Goal: Task Accomplishment & Management: Complete application form

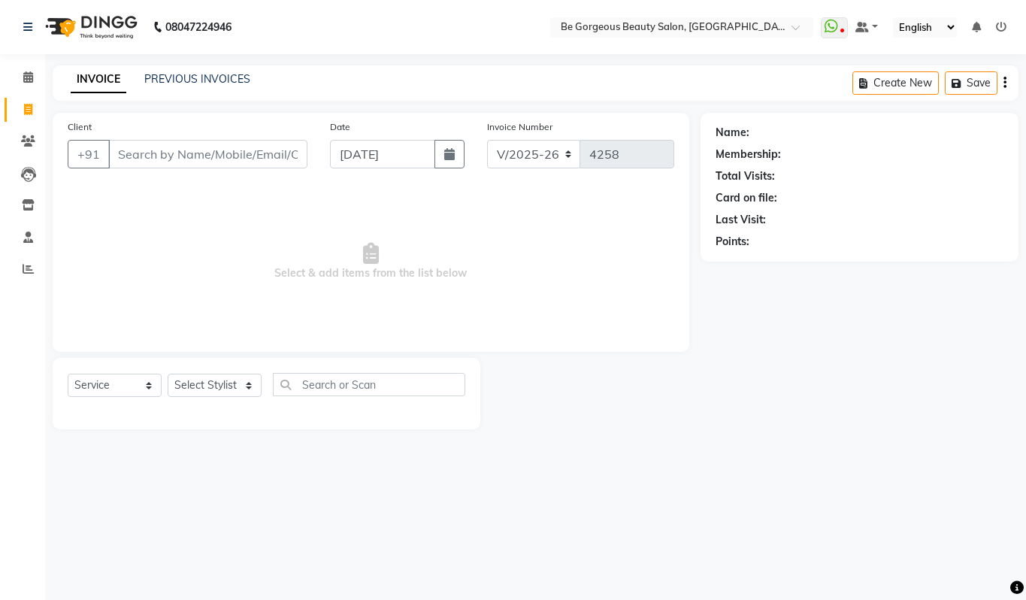
select select "5405"
select select "service"
click at [209, 389] on select "Select Stylist [PERSON_NAME] [PERSON_NAME] Manager Munu [PERSON_NAME] Rehbar [P…" at bounding box center [215, 385] width 94 height 23
select select "36204"
click at [168, 374] on select "Select Stylist [PERSON_NAME] [PERSON_NAME] Manager Munu [PERSON_NAME] Rehbar [P…" at bounding box center [215, 385] width 94 height 23
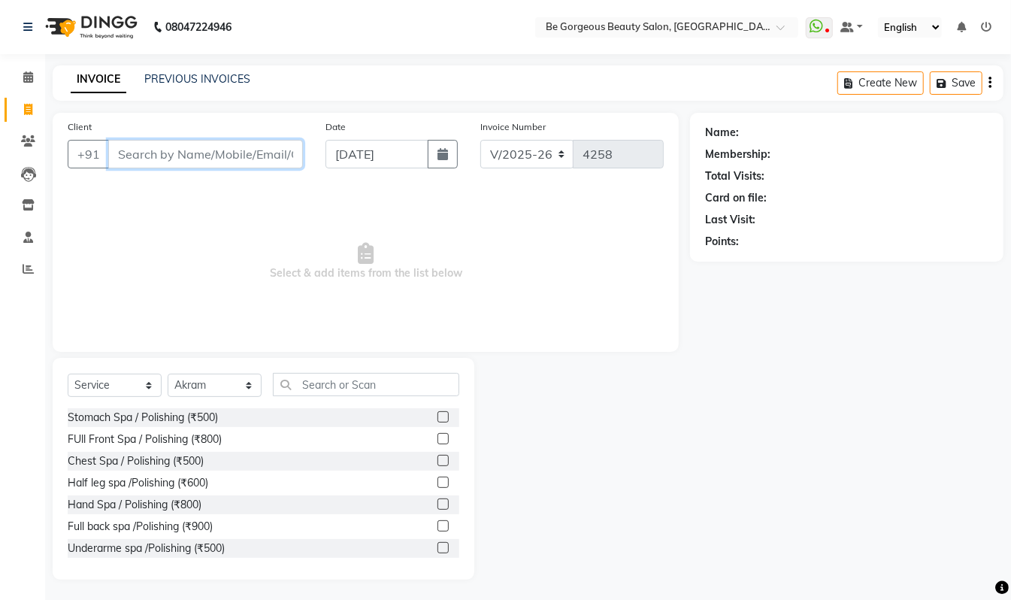
click at [145, 146] on input "Client" at bounding box center [205, 154] width 195 height 29
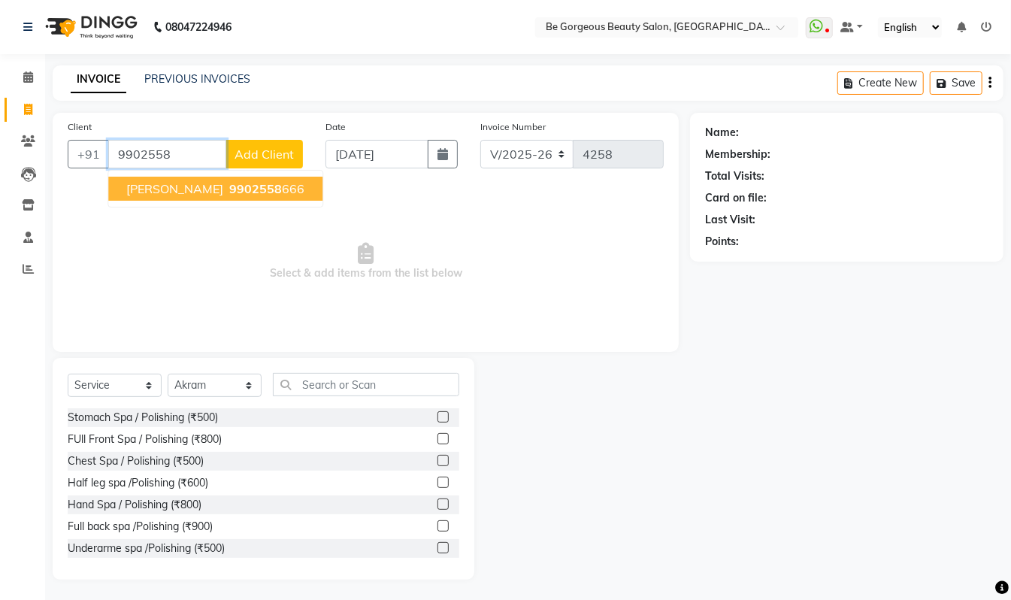
click at [253, 188] on button "[PERSON_NAME] 9902558 666" at bounding box center [215, 189] width 214 height 24
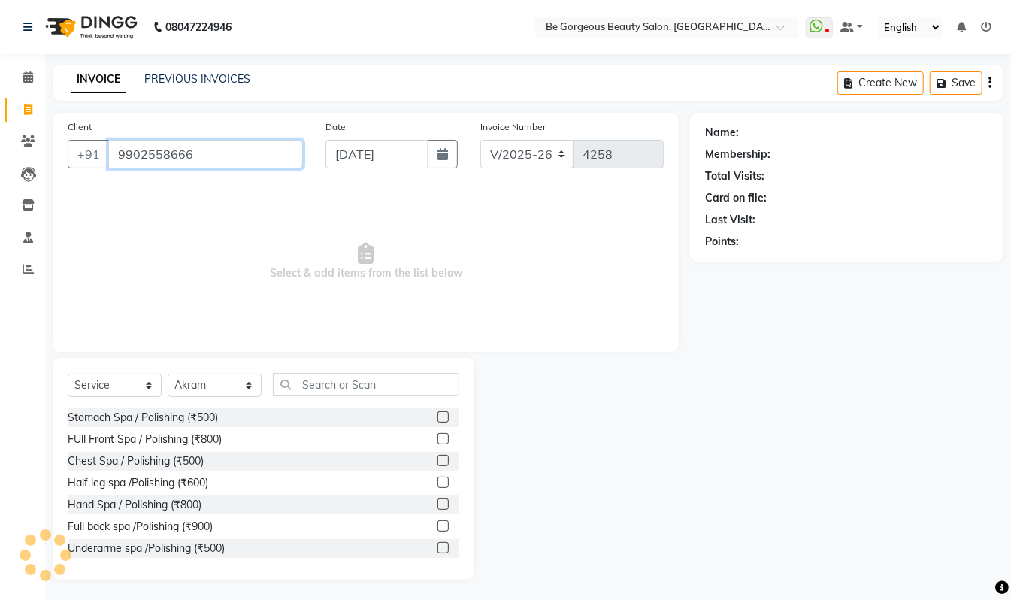
type input "9902558666"
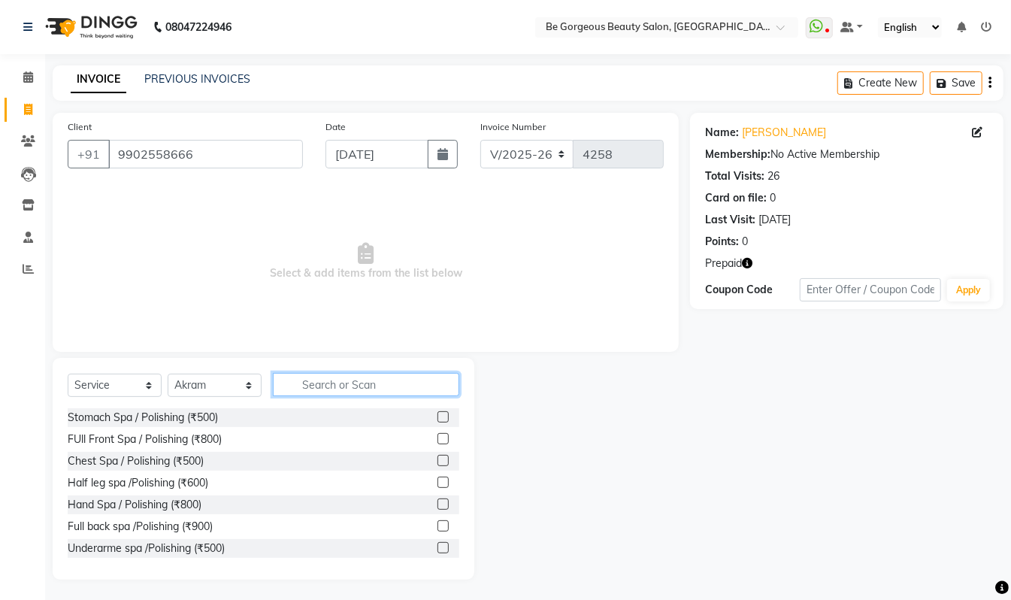
click at [334, 385] on input "text" at bounding box center [366, 384] width 186 height 23
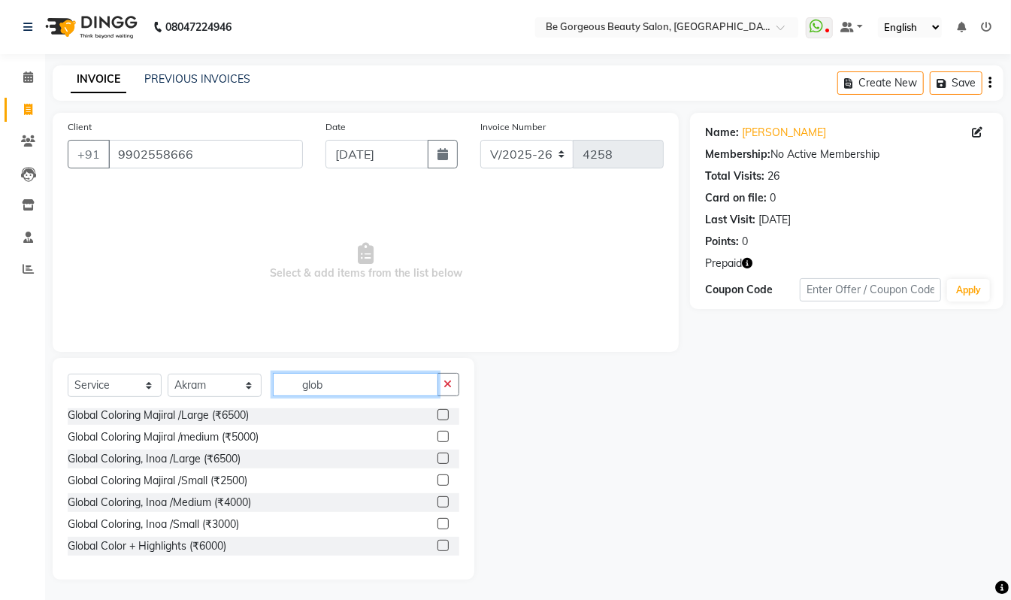
type input "glob"
click at [437, 546] on label at bounding box center [442, 545] width 11 height 11
click at [437, 546] on input "checkbox" at bounding box center [442, 546] width 10 height 10
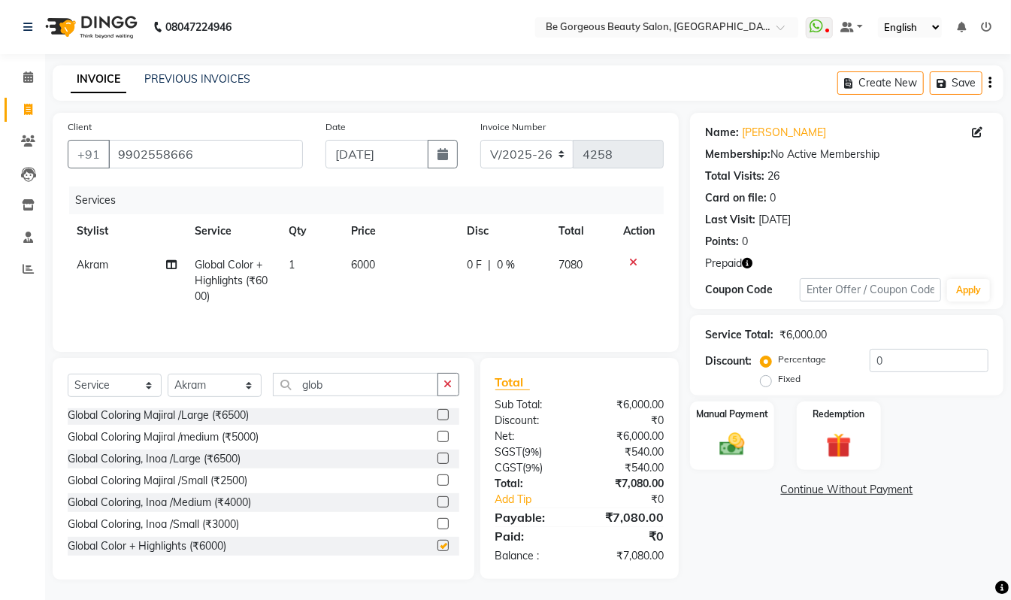
checkbox input "false"
click at [341, 383] on input "glob" at bounding box center [355, 384] width 165 height 23
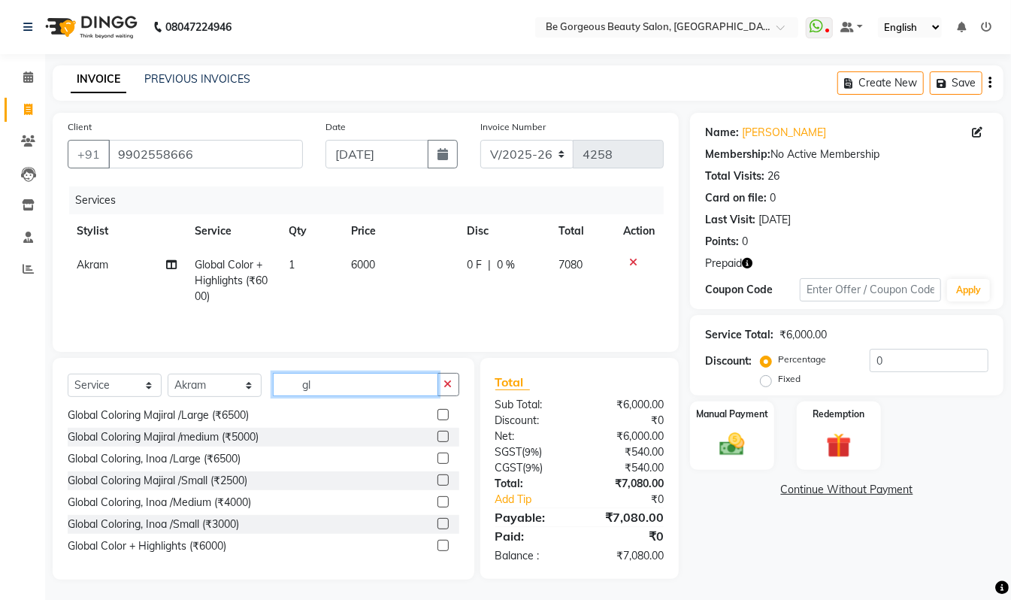
type input "g"
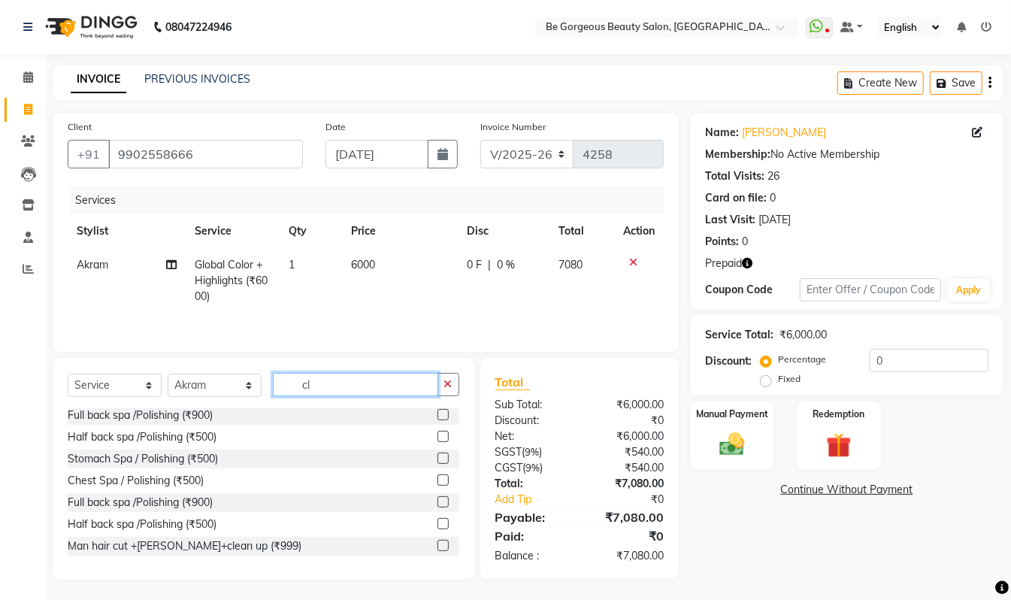
scroll to position [0, 0]
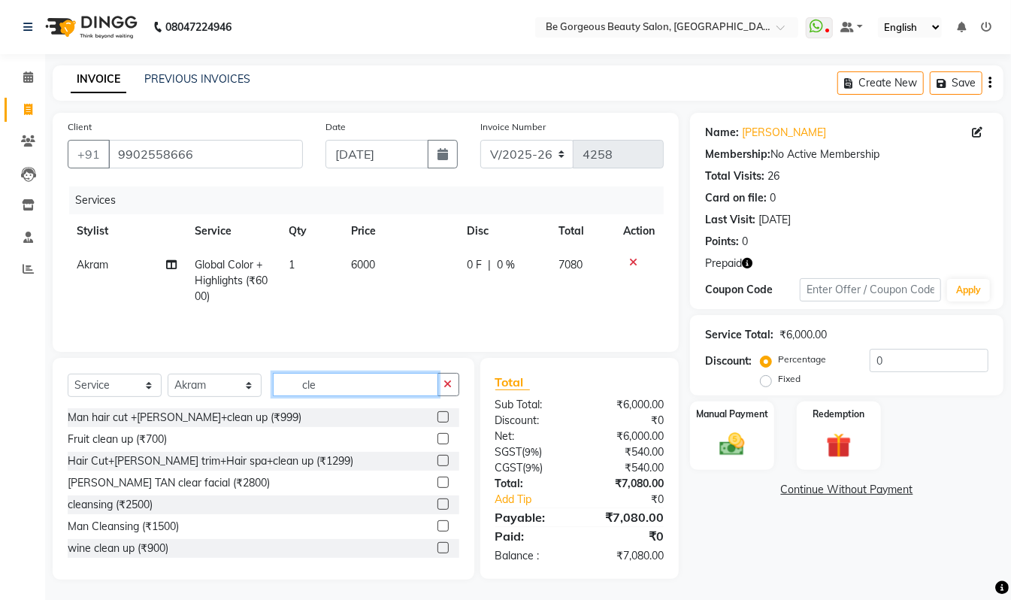
type input "cle"
click at [437, 507] on label at bounding box center [442, 503] width 11 height 11
click at [437, 507] on input "checkbox" at bounding box center [442, 505] width 10 height 10
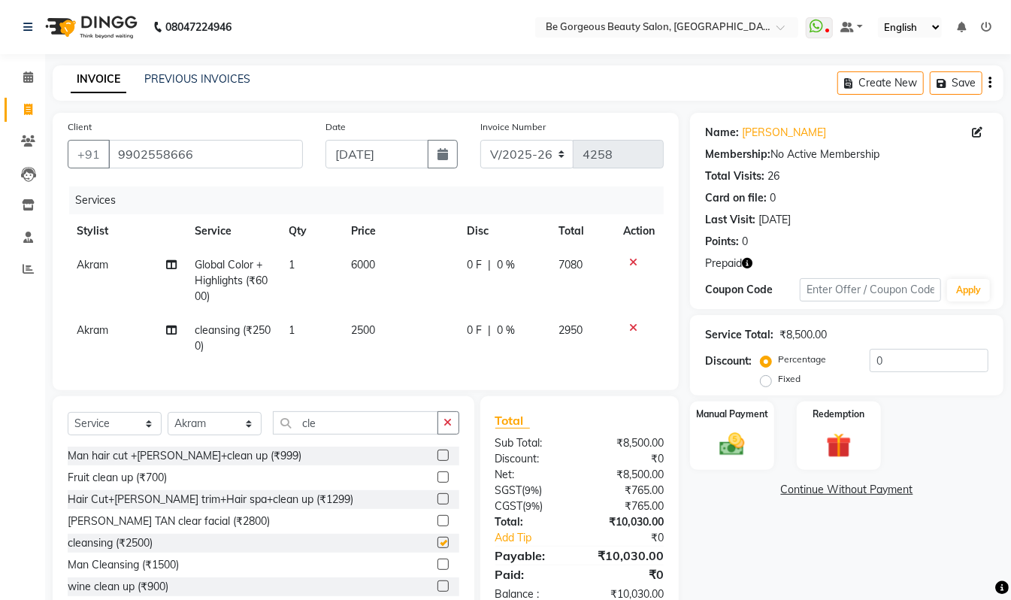
checkbox input "false"
click at [365, 328] on span "2500" at bounding box center [363, 330] width 24 height 14
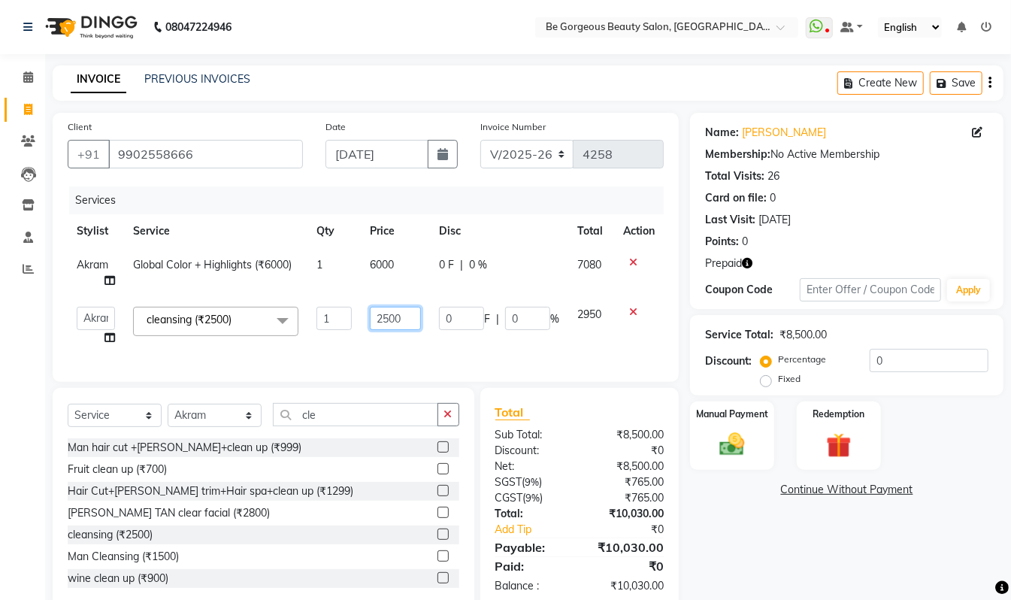
click at [389, 314] on input "2500" at bounding box center [395, 318] width 51 height 23
type input "4500"
click at [794, 549] on div "Name: [PERSON_NAME] Membership: No Active Membership Total Visits: 26 Card on f…" at bounding box center [852, 361] width 325 height 497
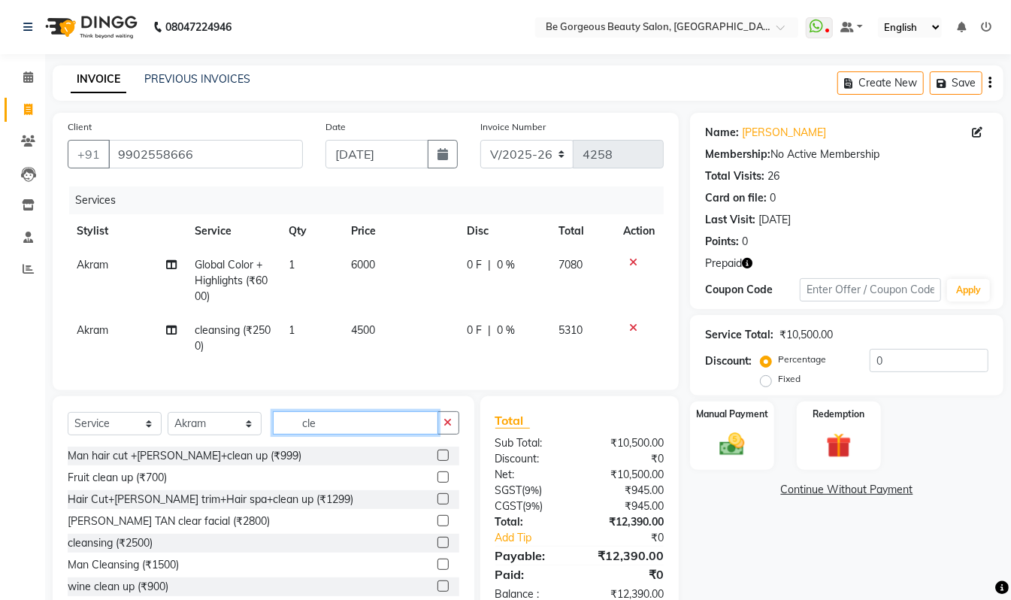
click at [325, 434] on input "cle" at bounding box center [355, 422] width 165 height 23
type input "c"
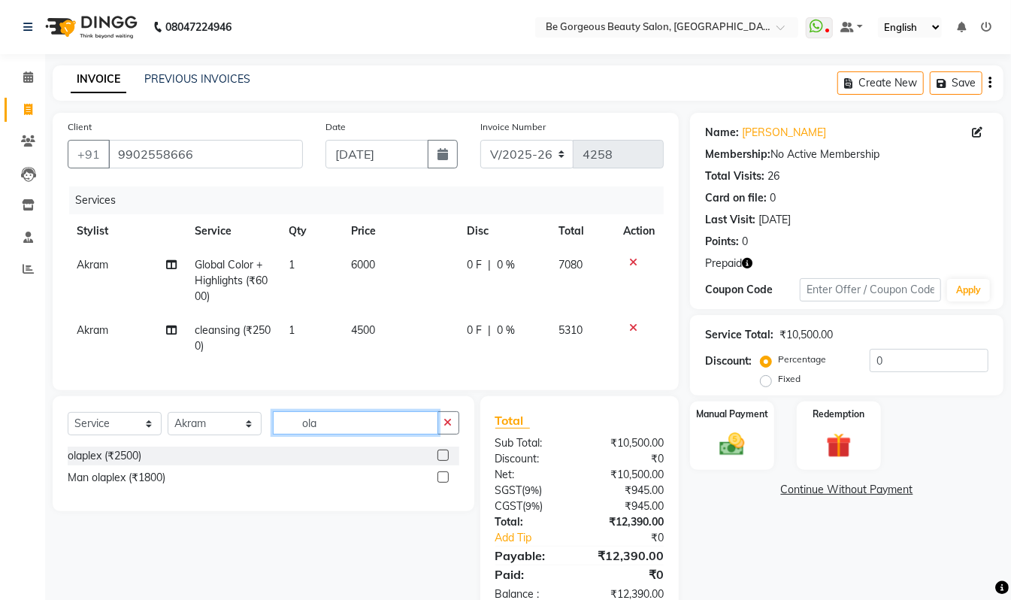
type input "ola"
click at [443, 461] on label at bounding box center [442, 454] width 11 height 11
click at [443, 461] on input "checkbox" at bounding box center [442, 456] width 10 height 10
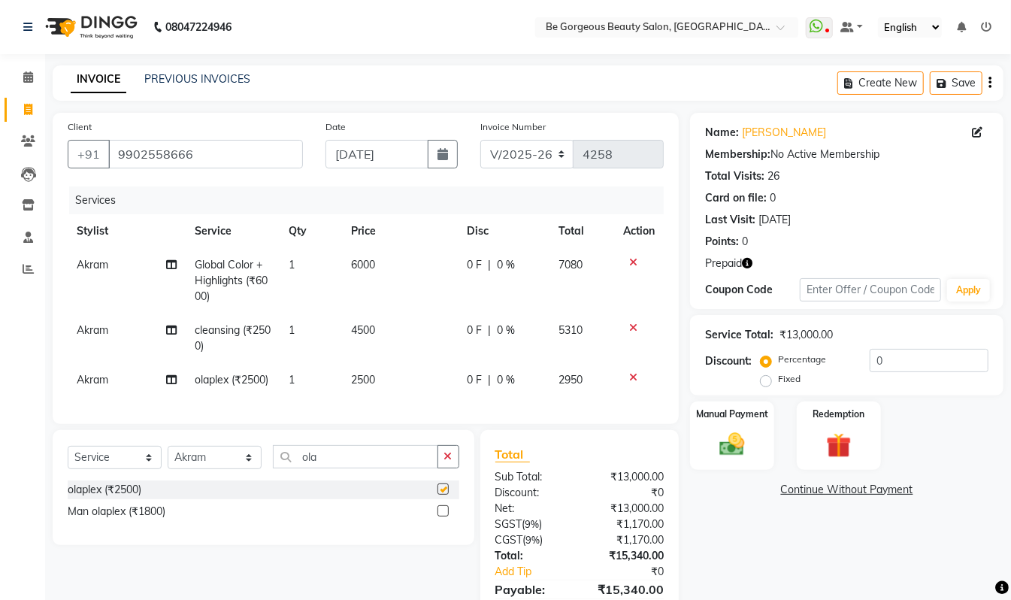
checkbox input "false"
click at [207, 469] on select "Select Stylist [PERSON_NAME] [PERSON_NAME] Manager Munu [PERSON_NAME] Rehbar [P…" at bounding box center [215, 457] width 94 height 23
select select "36211"
click at [168, 469] on select "Select Stylist [PERSON_NAME] [PERSON_NAME] Manager Munu [PERSON_NAME] Rehbar [P…" at bounding box center [215, 457] width 94 height 23
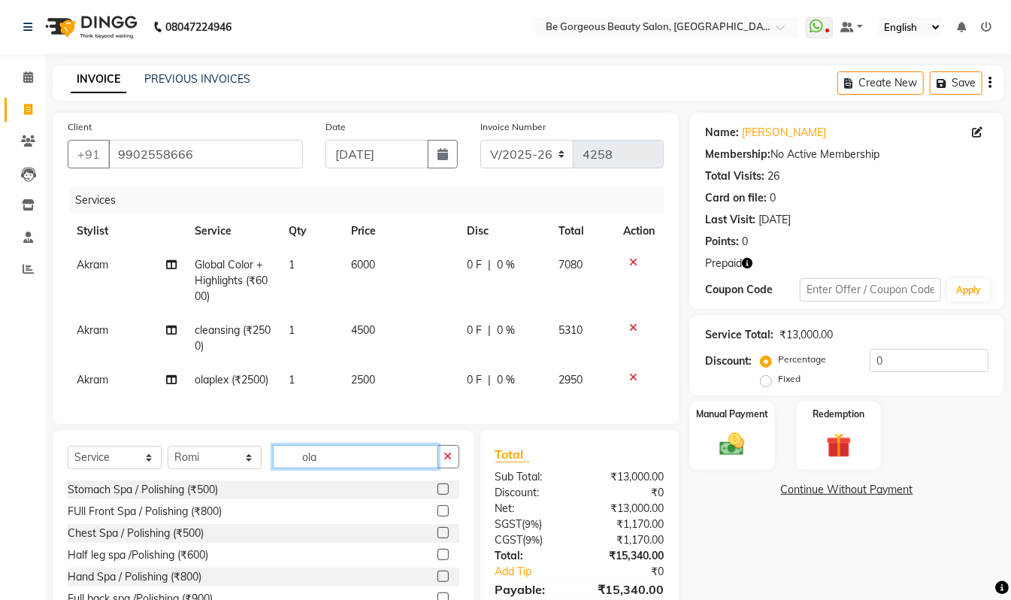
click at [328, 468] on input "ola" at bounding box center [355, 456] width 165 height 23
type input "o"
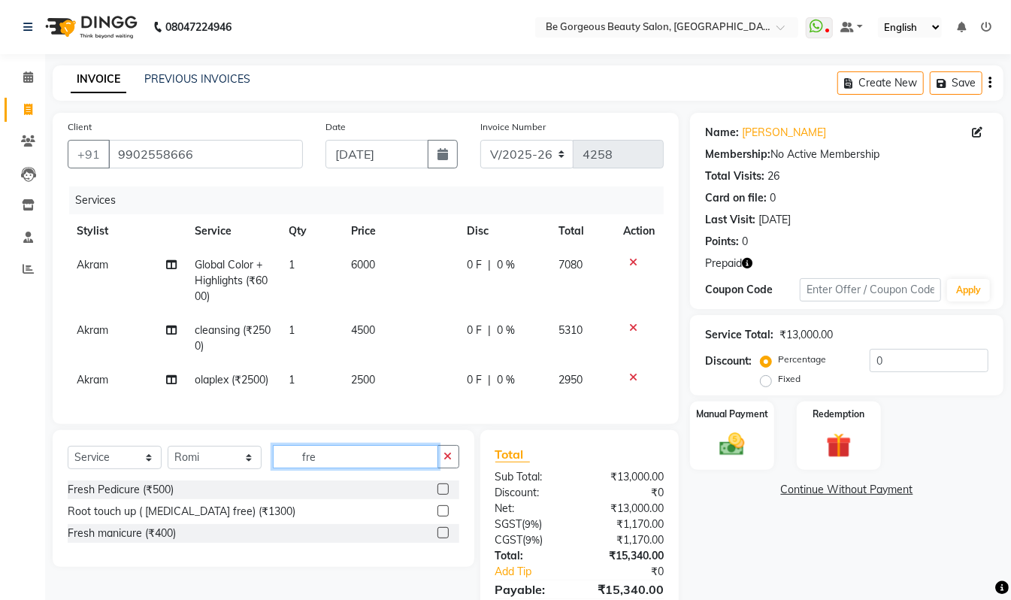
type input "fre"
click at [445, 495] on label at bounding box center [442, 488] width 11 height 11
click at [445, 495] on input "checkbox" at bounding box center [442, 490] width 10 height 10
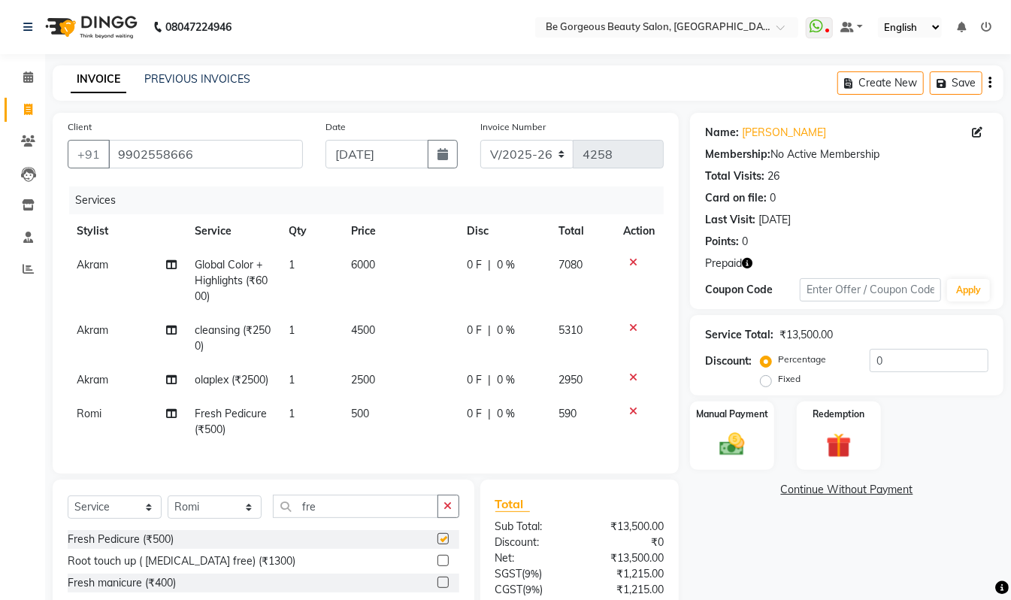
checkbox input "false"
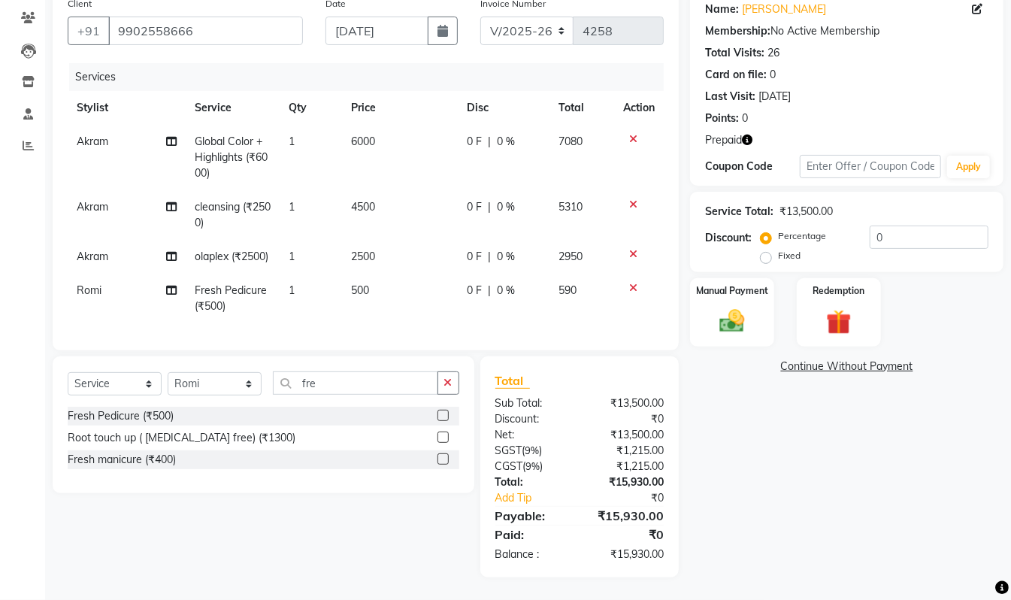
scroll to position [146, 0]
click at [804, 293] on div "Redemption" at bounding box center [838, 312] width 87 height 71
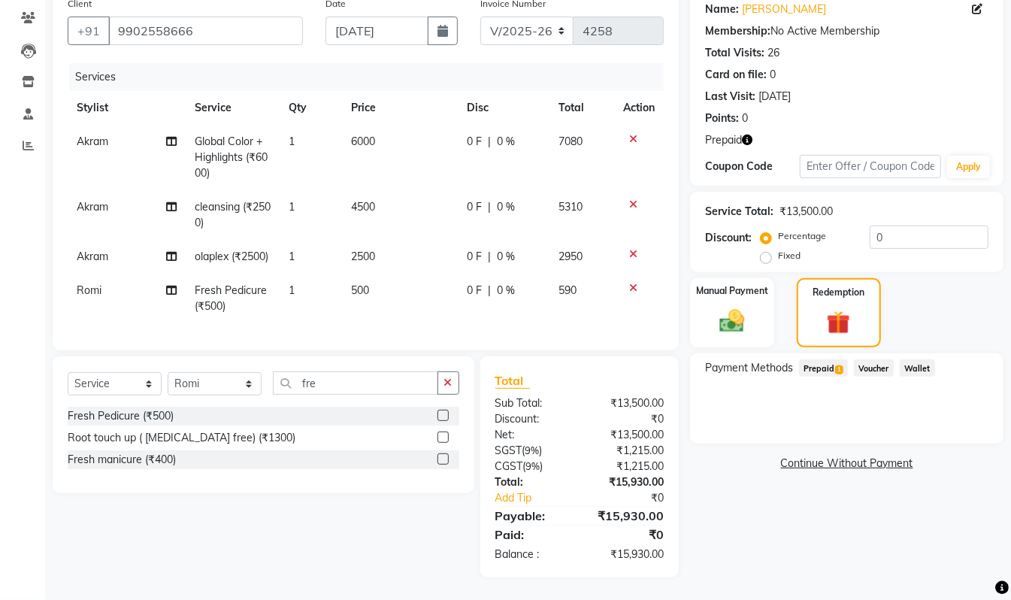
click at [824, 359] on span "Prepaid 1" at bounding box center [823, 367] width 49 height 17
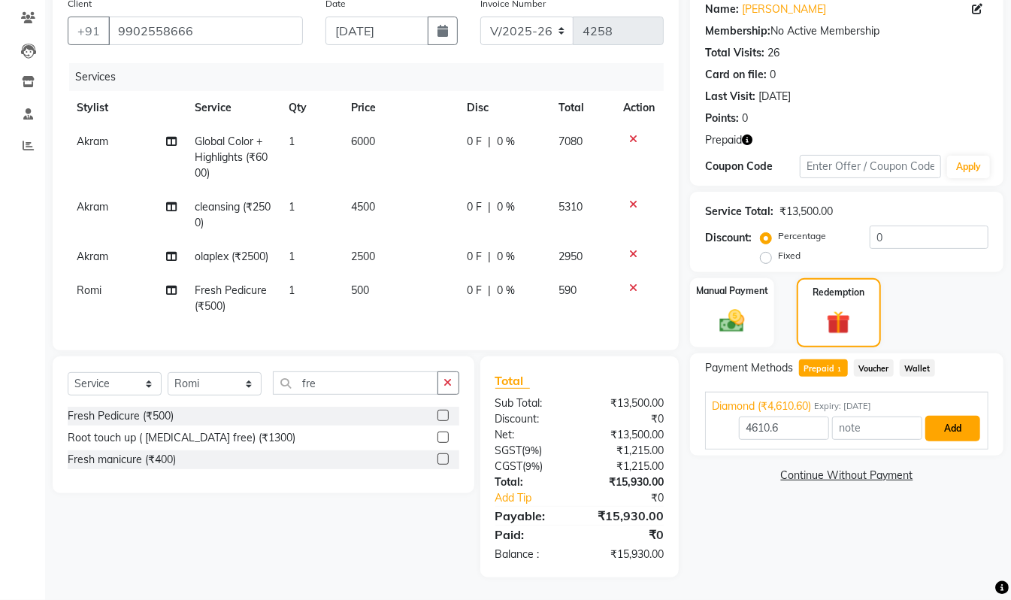
click at [942, 416] on button "Add" at bounding box center [952, 429] width 55 height 26
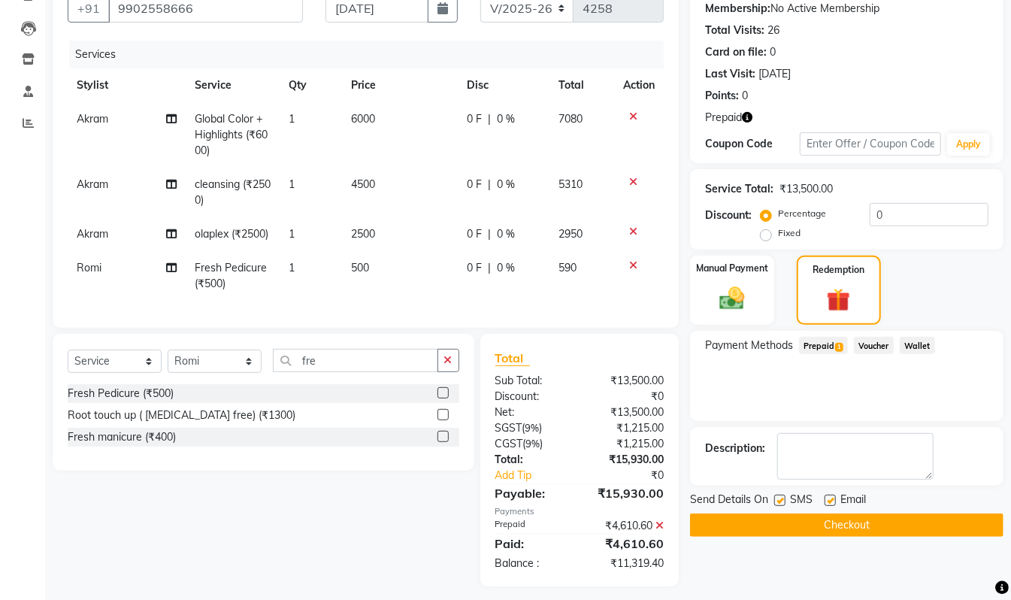
scroll to position [185, 0]
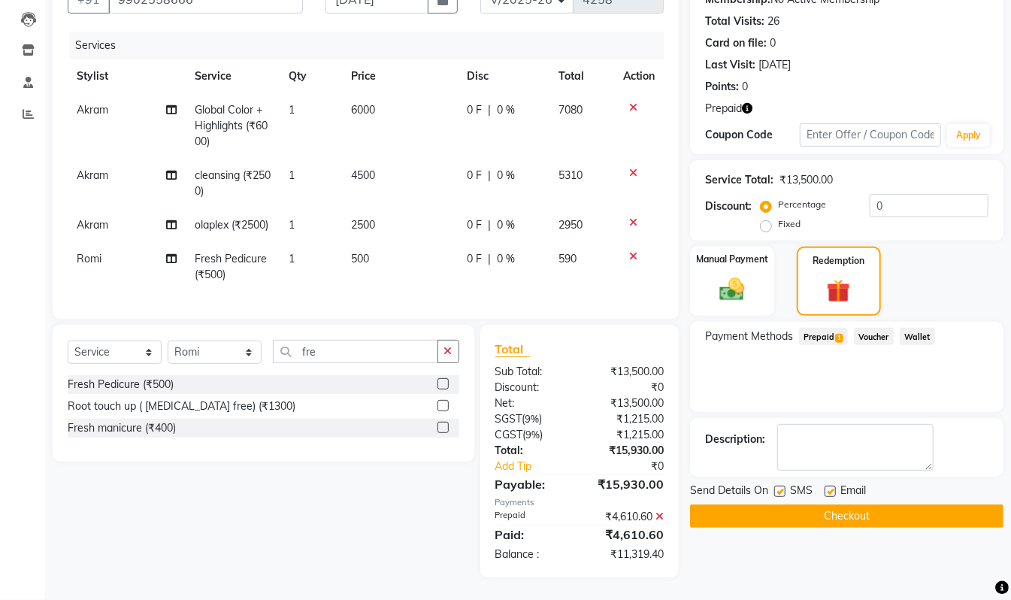
click at [659, 517] on icon at bounding box center [659, 516] width 8 height 11
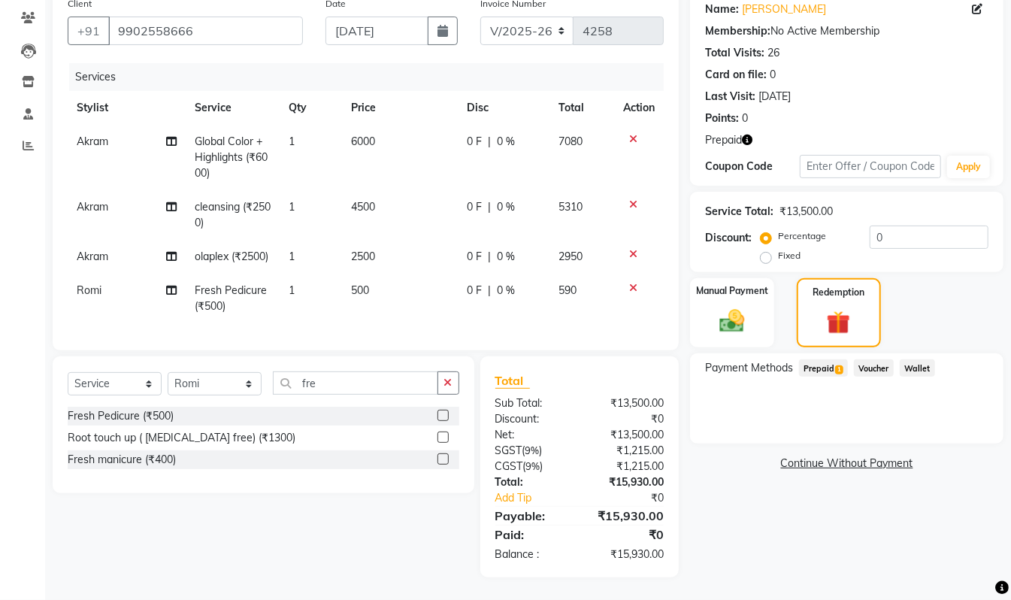
scroll to position [154, 0]
click at [815, 359] on span "Prepaid 1" at bounding box center [823, 367] width 49 height 17
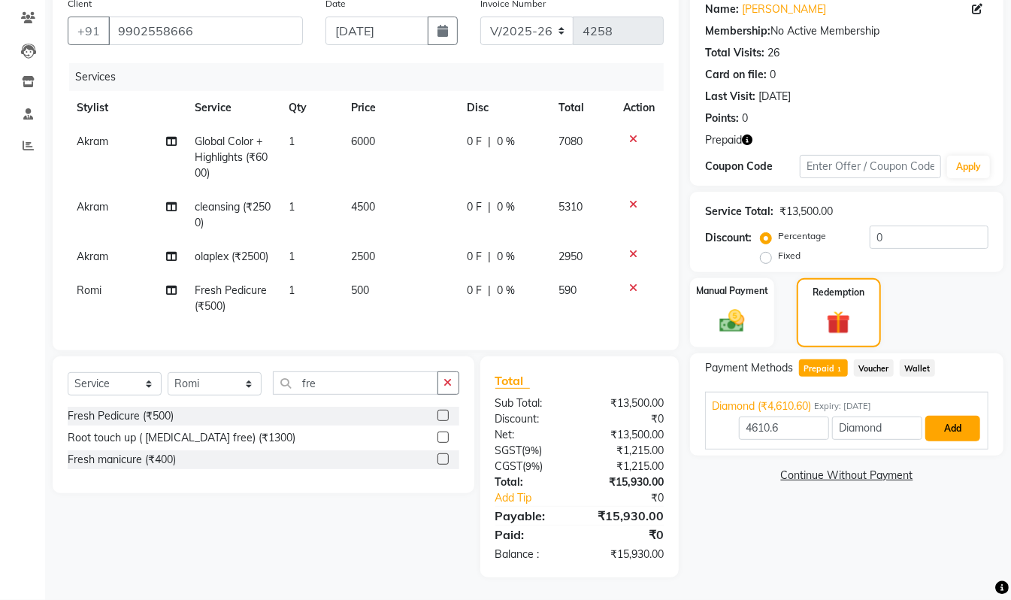
click at [951, 416] on button "Add" at bounding box center [952, 429] width 55 height 26
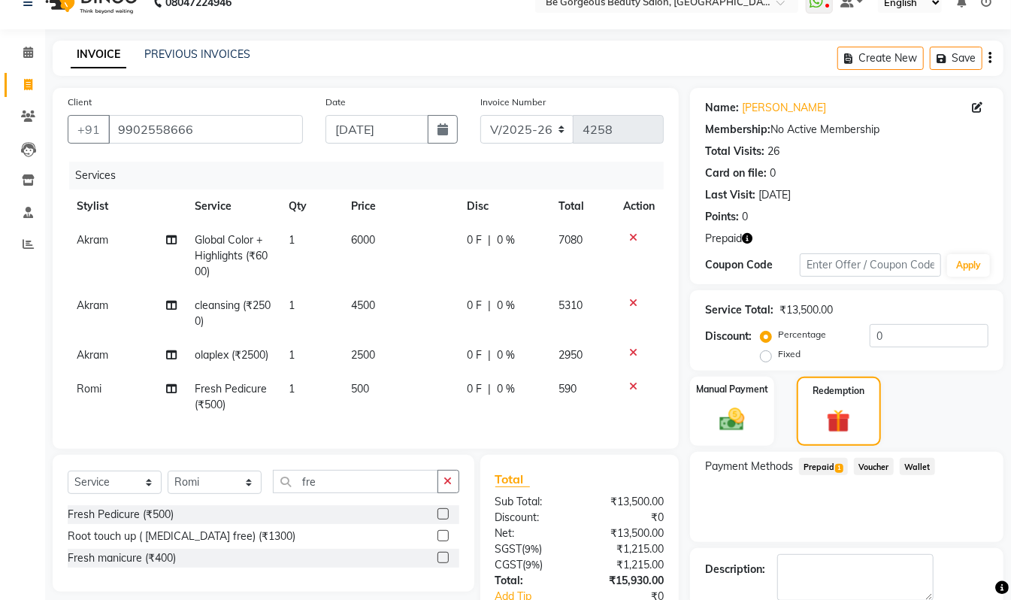
scroll to position [0, 0]
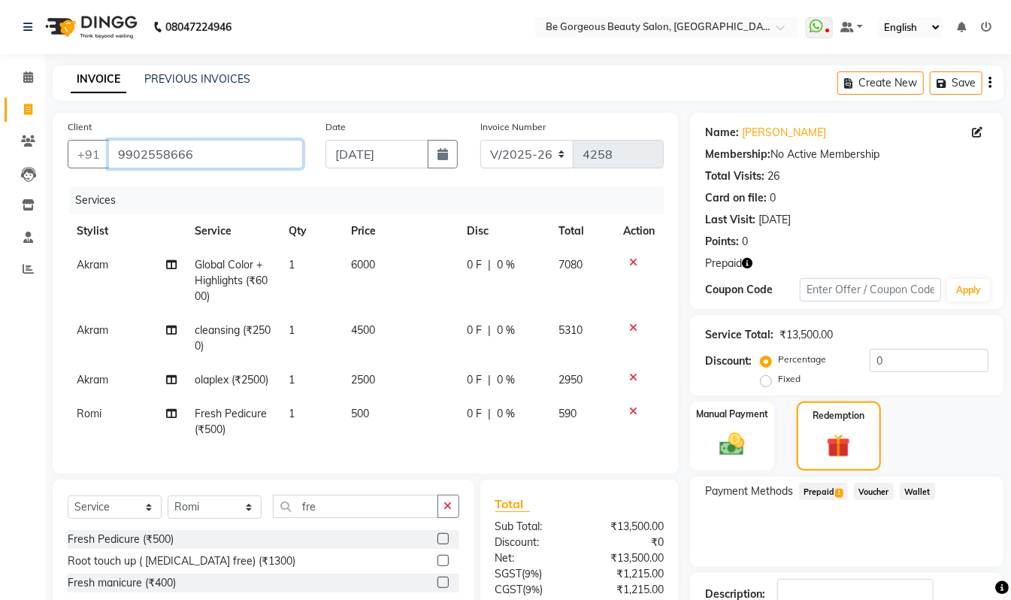
drag, startPoint x: 194, startPoint y: 152, endPoint x: 105, endPoint y: 138, distance: 89.7
click at [101, 148] on div "[PHONE_NUMBER]" at bounding box center [185, 154] width 235 height 29
paste input "9902558666"
type input "9902558666"
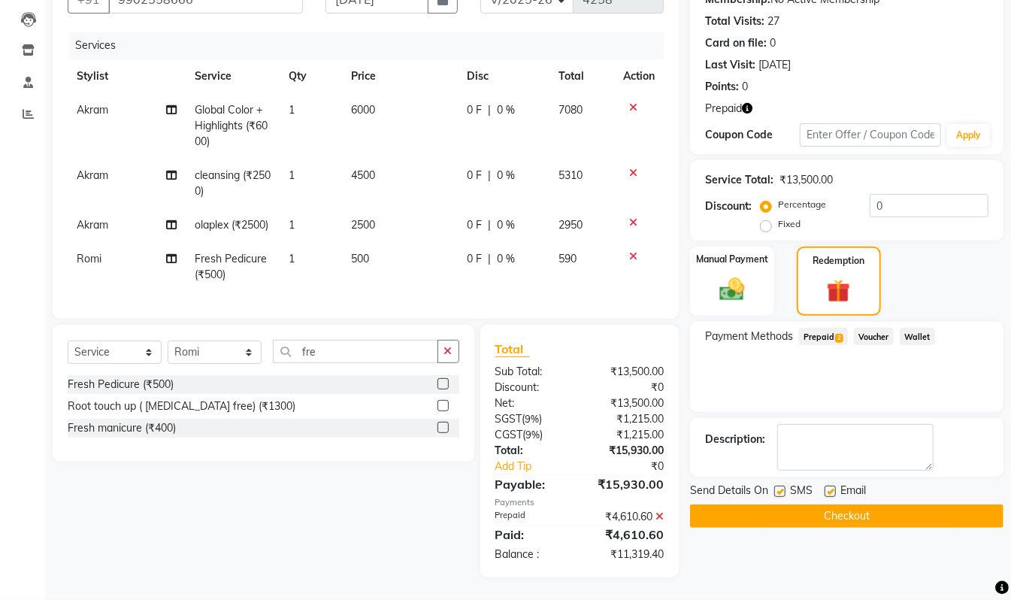
click at [818, 328] on span "Prepaid 2" at bounding box center [823, 336] width 49 height 17
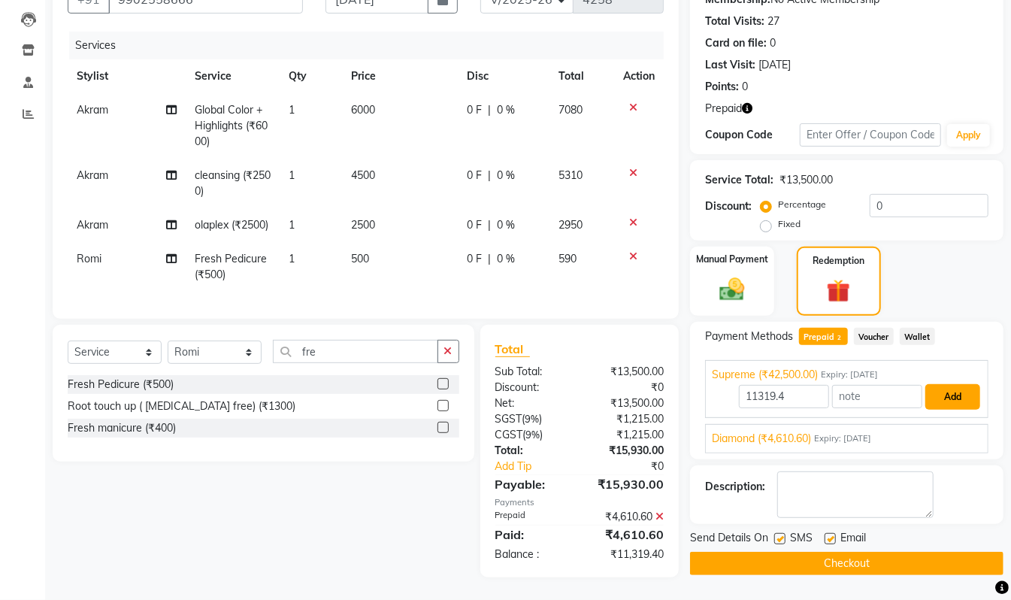
click at [951, 384] on button "Add" at bounding box center [952, 397] width 55 height 26
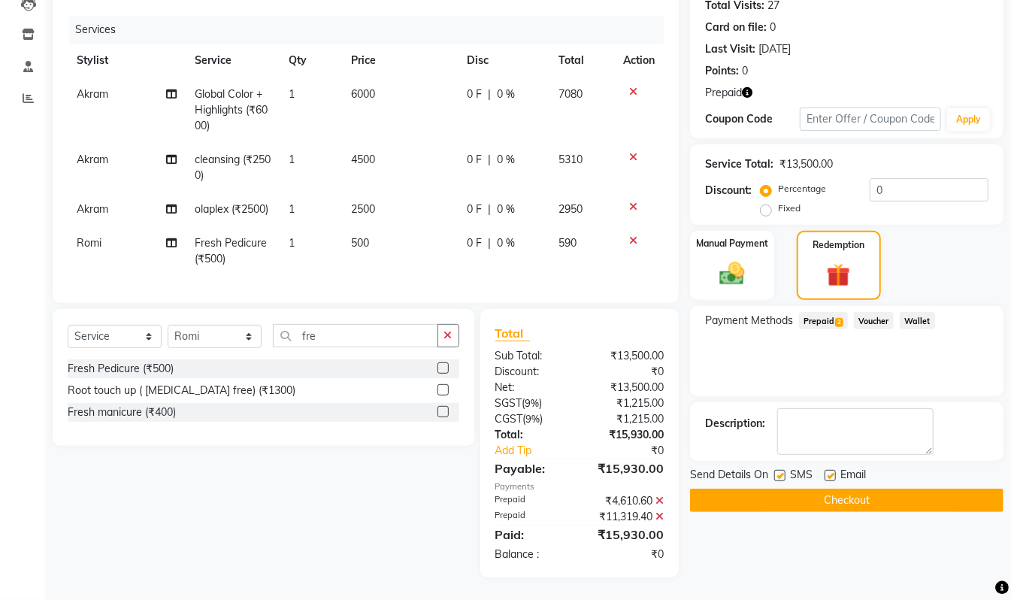
click at [852, 489] on button "Checkout" at bounding box center [846, 500] width 313 height 23
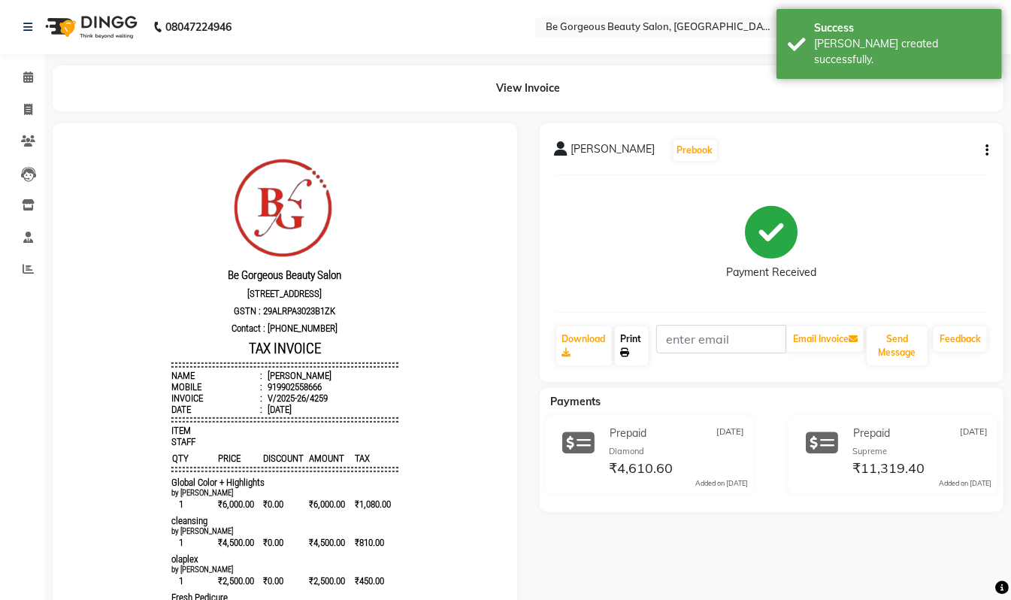
click at [635, 340] on link "Print" at bounding box center [632, 345] width 35 height 39
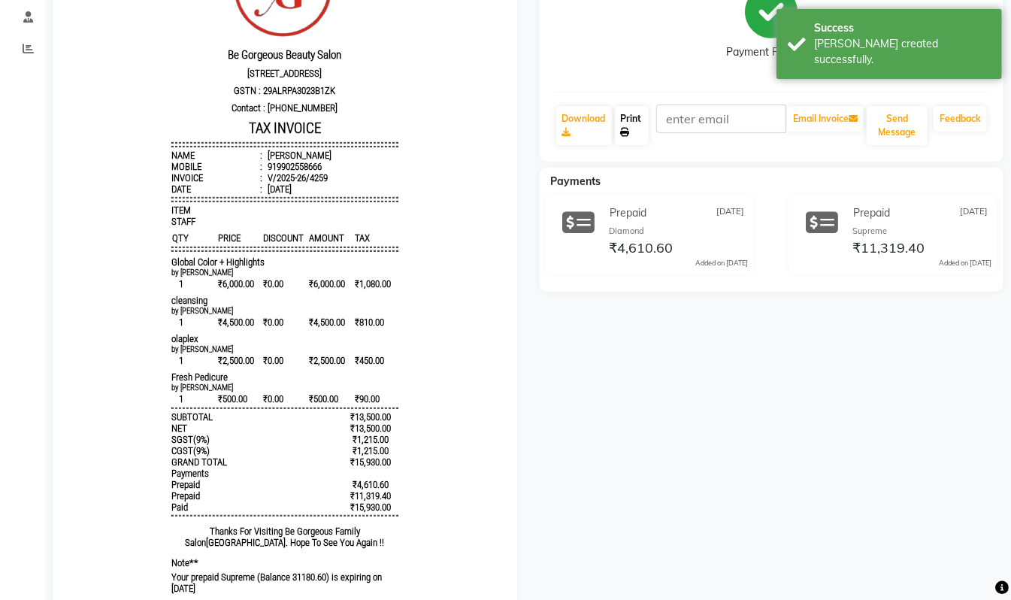
scroll to position [283, 0]
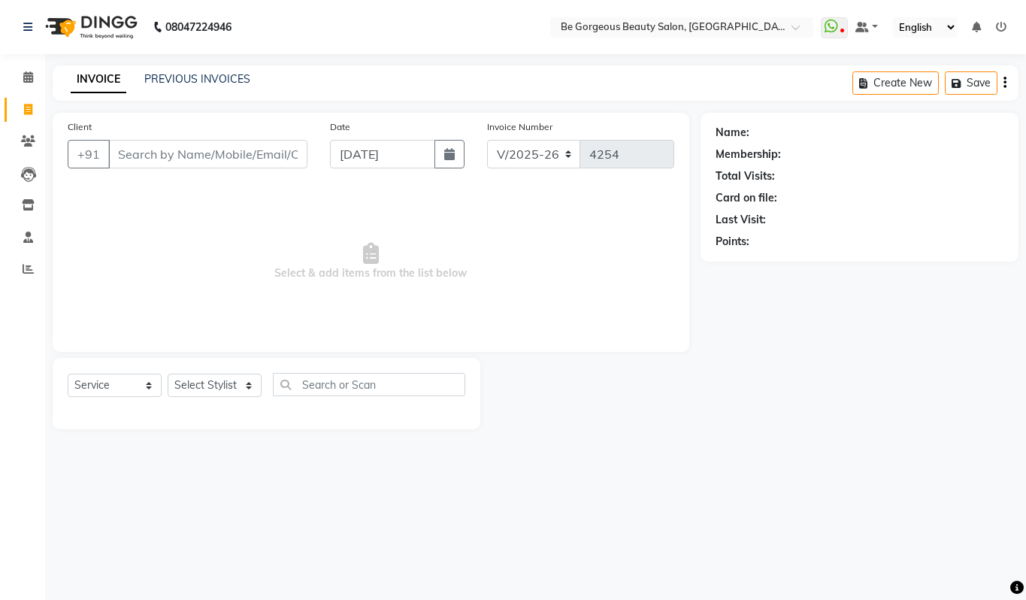
select select "5405"
select select "service"
click at [122, 152] on input "Client" at bounding box center [207, 154] width 199 height 29
type input "9902558666"
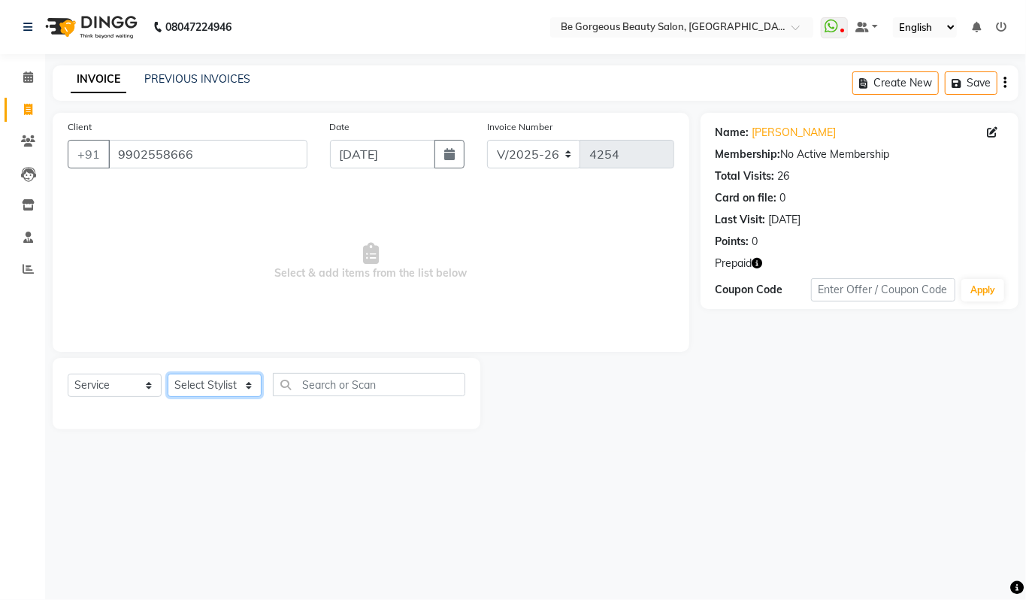
click at [215, 380] on select "Select Stylist [PERSON_NAME] [PERSON_NAME] Manager Munu [PERSON_NAME] Rehbar [P…" at bounding box center [215, 385] width 94 height 23
select select "36204"
click at [168, 374] on select "Select Stylist [PERSON_NAME] [PERSON_NAME] Manager Munu [PERSON_NAME] Rehbar [P…" at bounding box center [215, 385] width 94 height 23
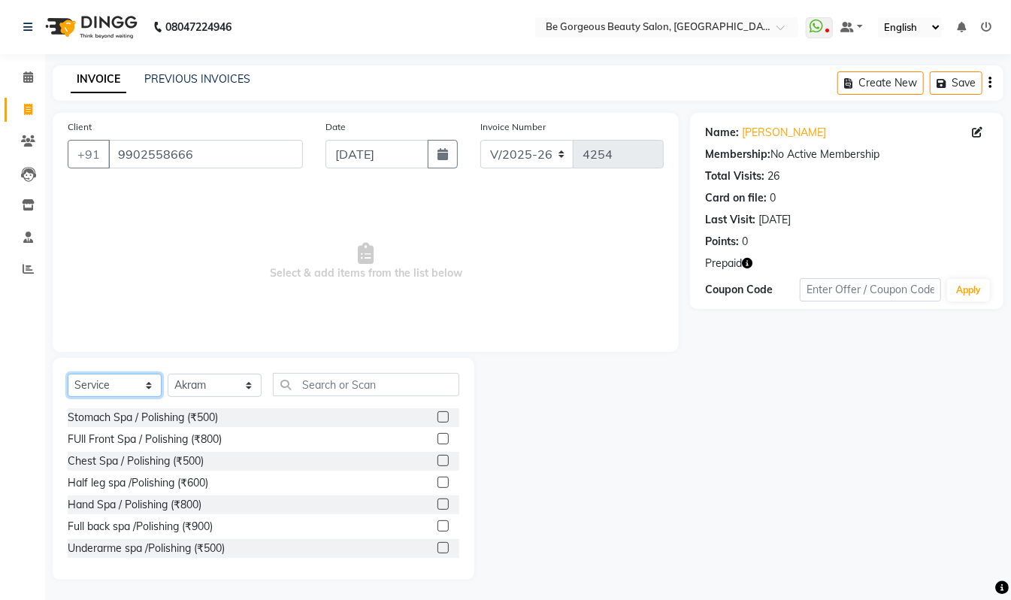
click at [112, 389] on select "Select Service Product Membership Package Voucher Prepaid Gift Card" at bounding box center [115, 385] width 94 height 23
select select "P"
click at [68, 374] on select "Select Service Product Membership Package Voucher Prepaid Gift Card" at bounding box center [115, 385] width 94 height 23
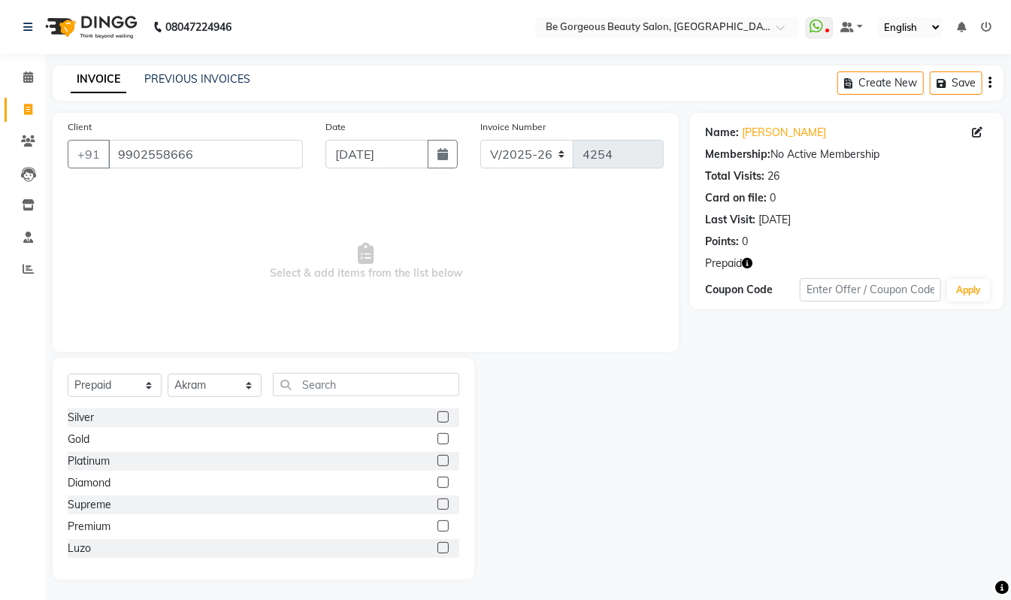
click at [437, 504] on label at bounding box center [442, 503] width 11 height 11
click at [437, 504] on input "checkbox" at bounding box center [442, 505] width 10 height 10
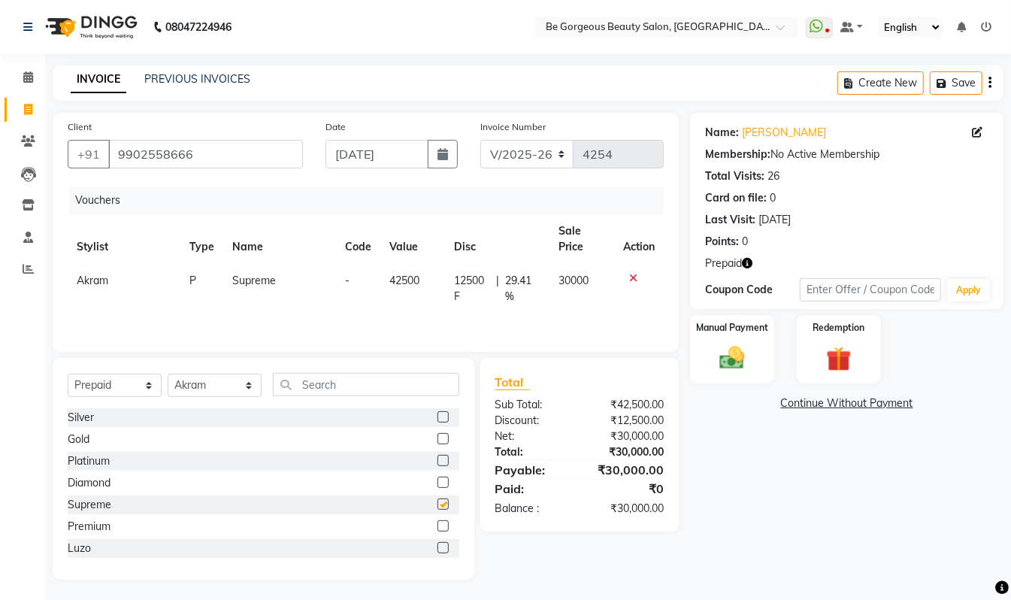
checkbox input "false"
click at [740, 346] on img at bounding box center [732, 358] width 42 height 30
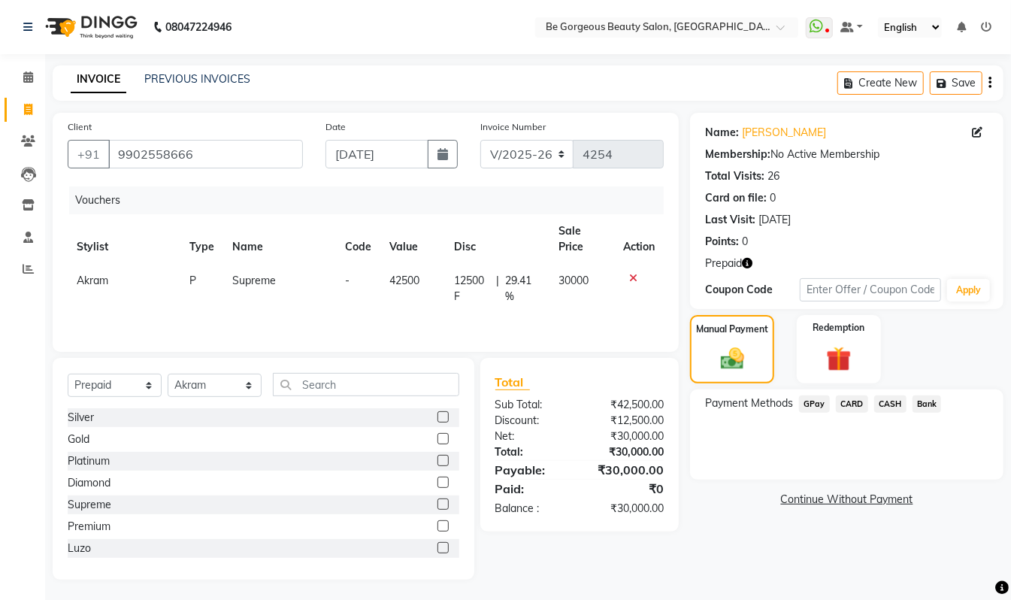
click at [852, 404] on span "CARD" at bounding box center [852, 403] width 32 height 17
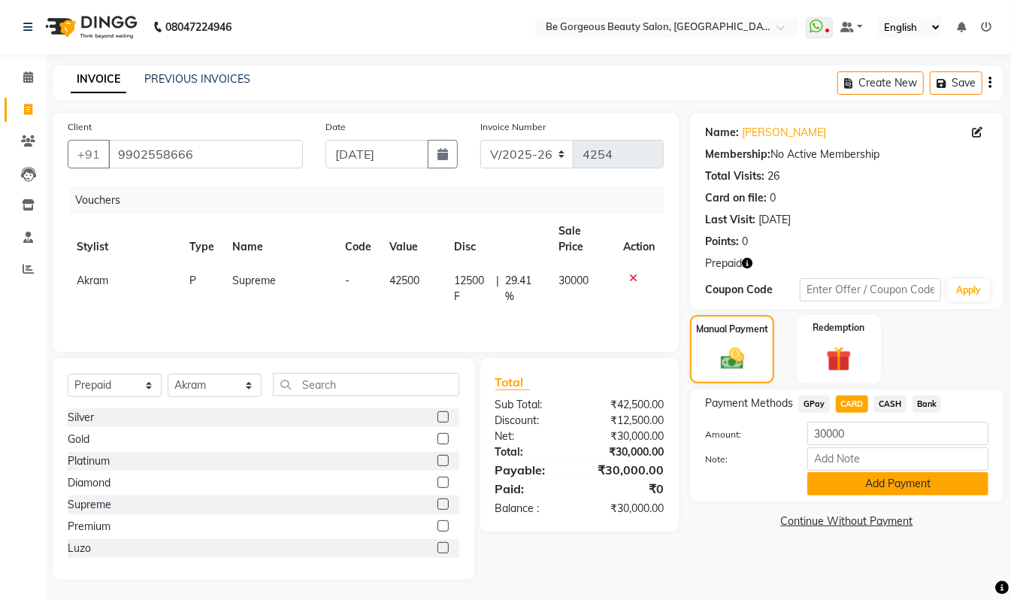
click at [903, 493] on button "Add Payment" at bounding box center [897, 483] width 181 height 23
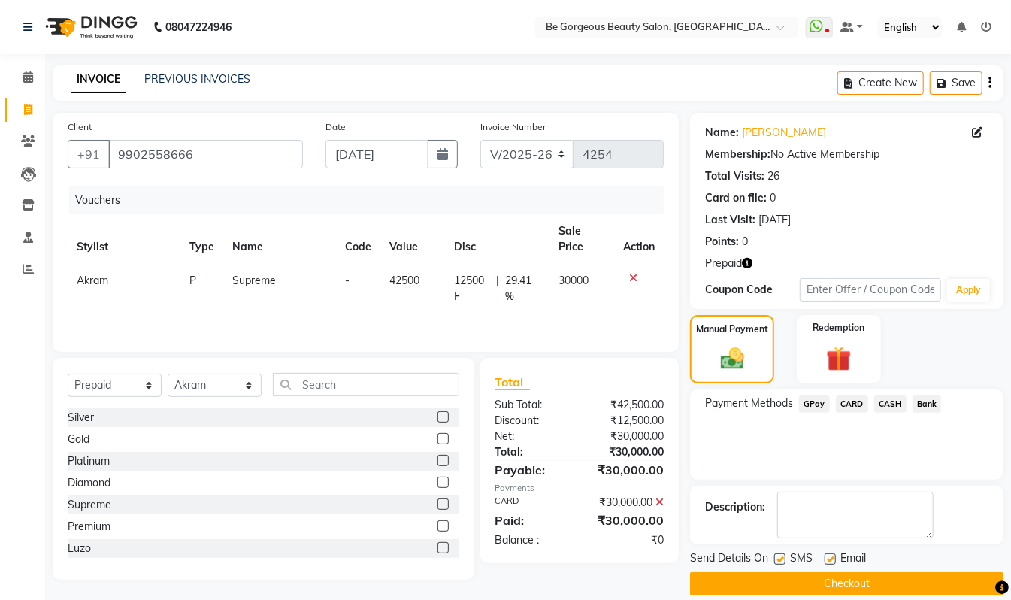
scroll to position [19, 0]
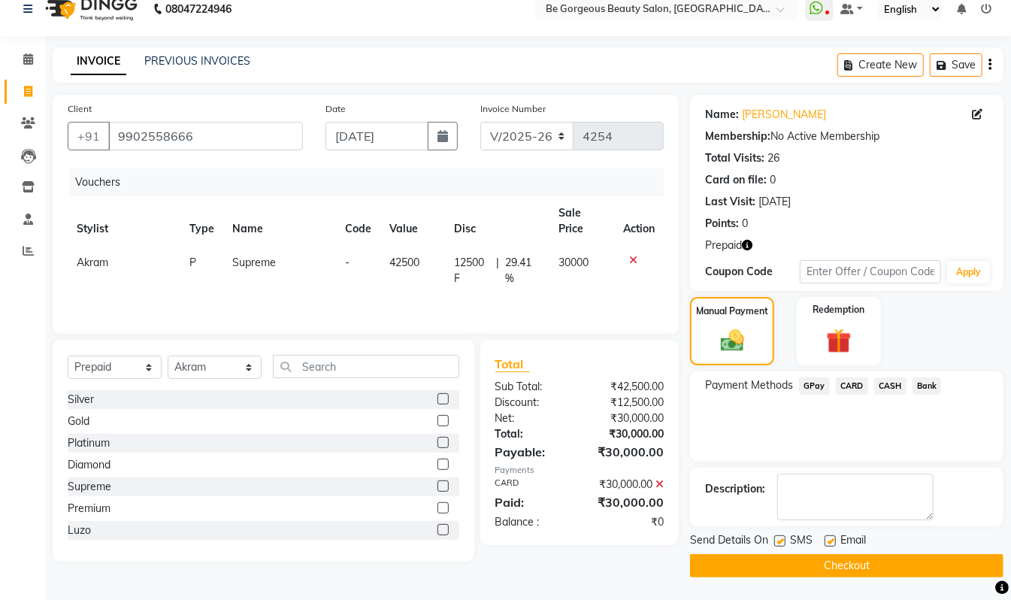
click at [867, 565] on button "Checkout" at bounding box center [846, 565] width 313 height 23
